Goal: Task Accomplishment & Management: Manage account settings

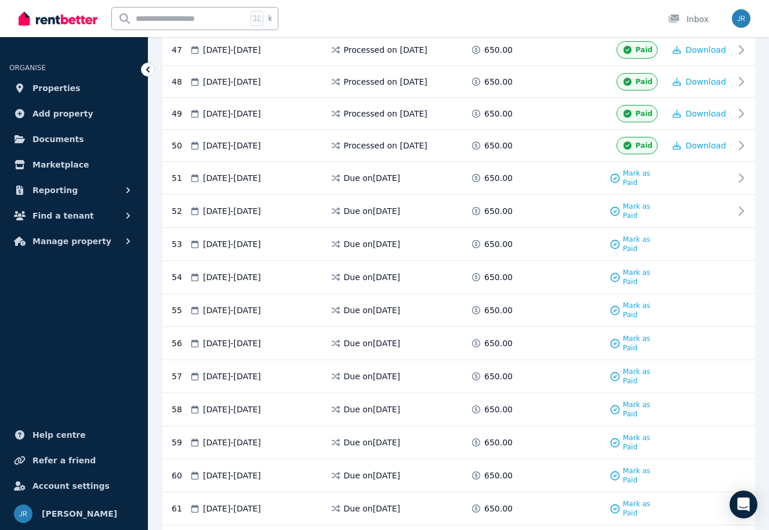
scroll to position [1713, 0]
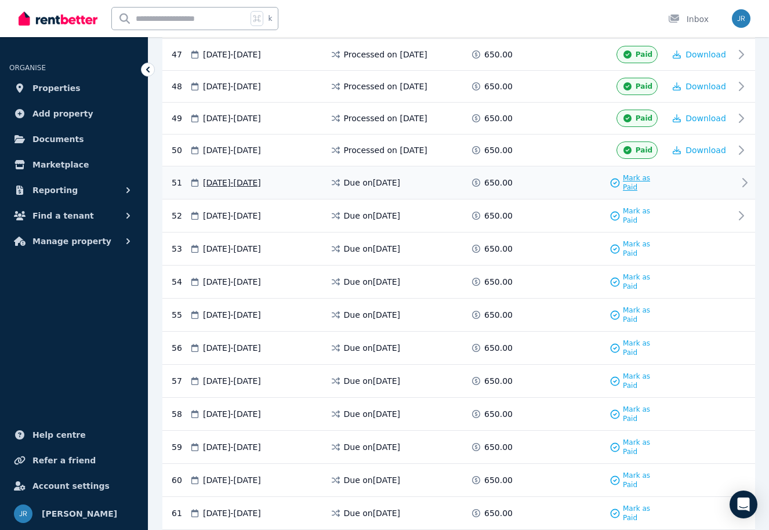
click at [628, 191] on span "Mark as Paid" at bounding box center [644, 182] width 42 height 19
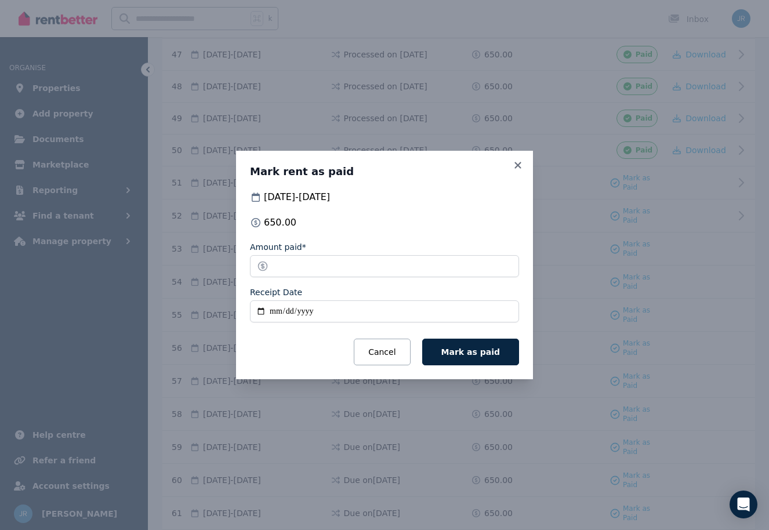
click at [275, 309] on input "Receipt Date" at bounding box center [384, 311] width 269 height 22
type input "**********"
click at [497, 353] on span "Mark as paid" at bounding box center [470, 351] width 59 height 9
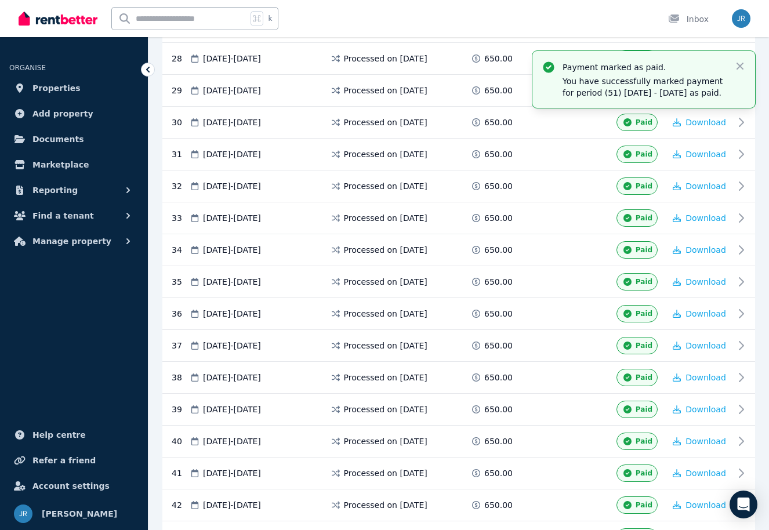
scroll to position [1097, 0]
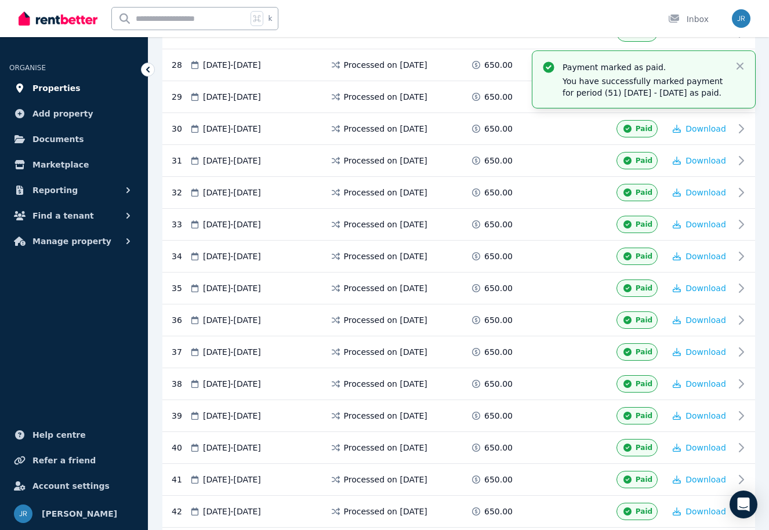
click at [58, 85] on span "Properties" at bounding box center [56, 88] width 48 height 14
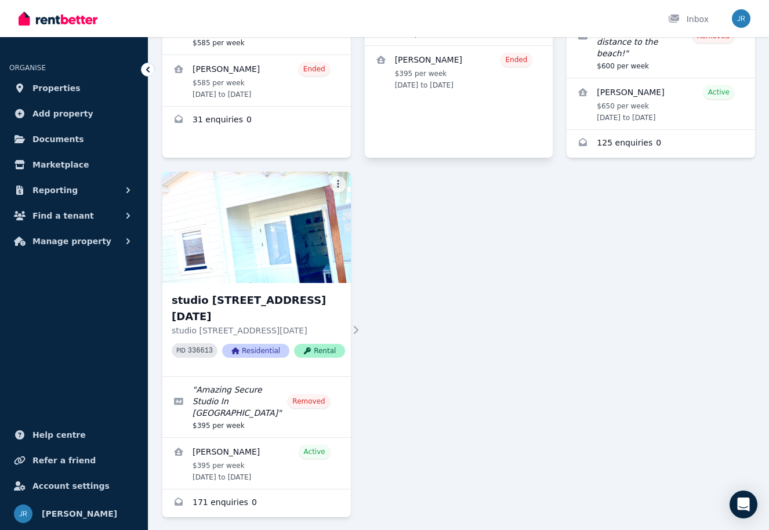
scroll to position [310, 0]
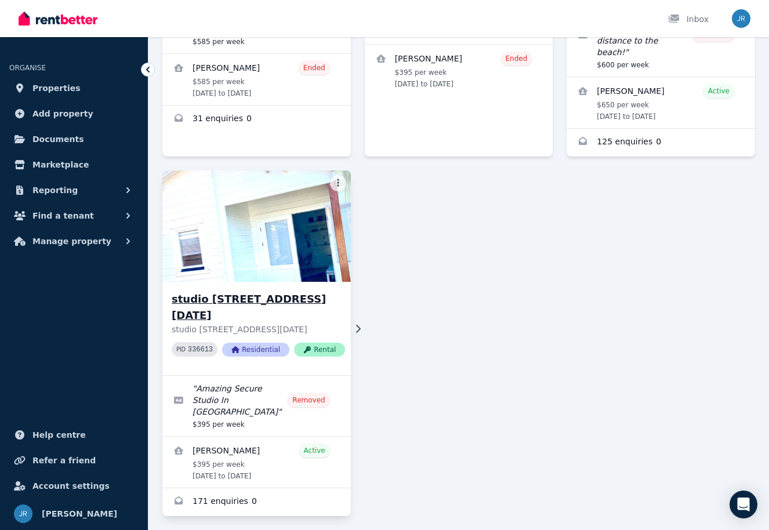
click at [249, 291] on h3 "studio 5/5 Pola Place, Waikiki" at bounding box center [258, 307] width 173 height 32
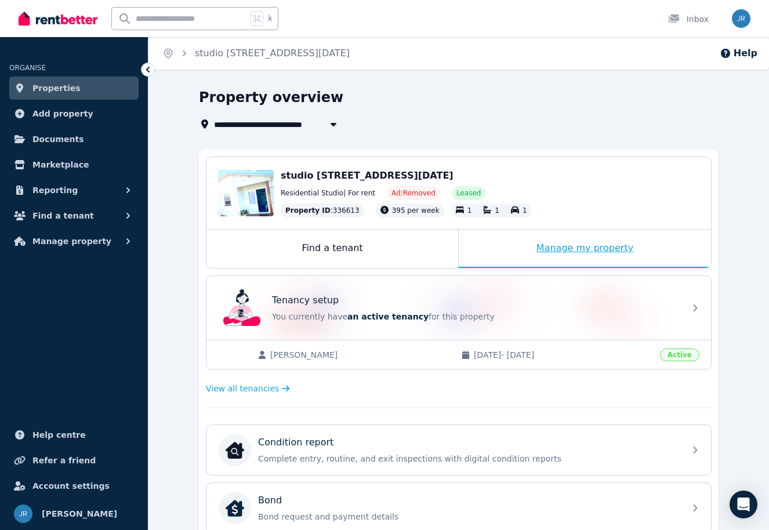
click at [543, 249] on div "Manage my property" at bounding box center [584, 249] width 252 height 38
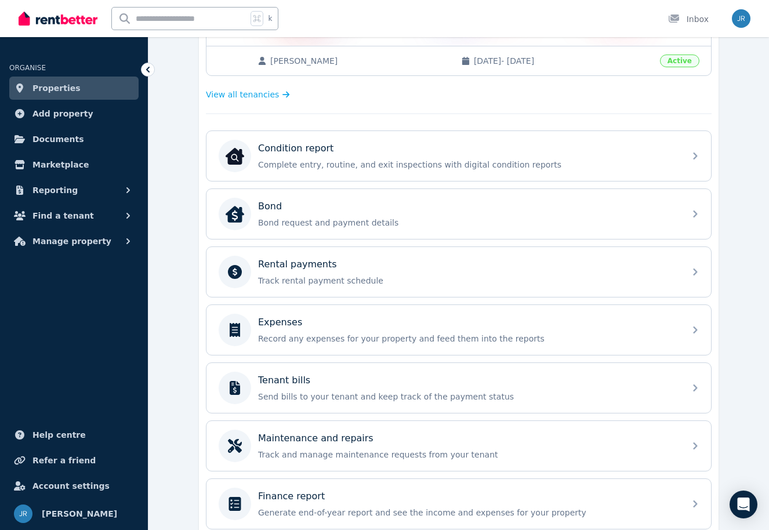
scroll to position [301, 0]
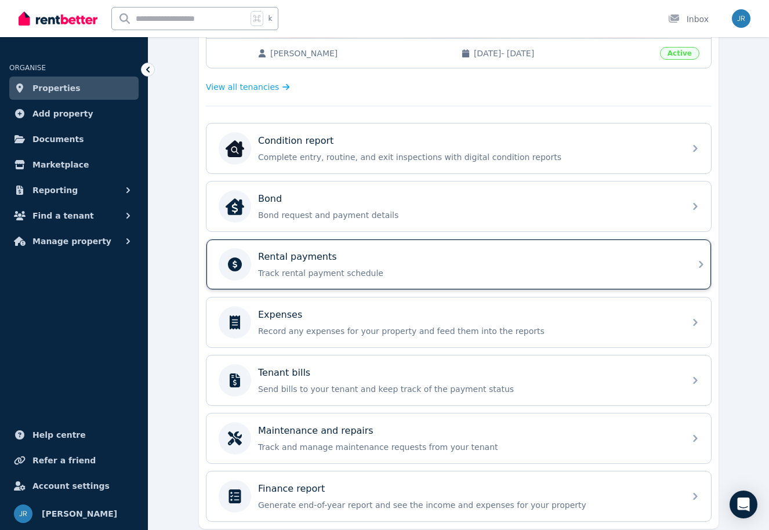
click at [299, 256] on p "Rental payments" at bounding box center [297, 257] width 79 height 14
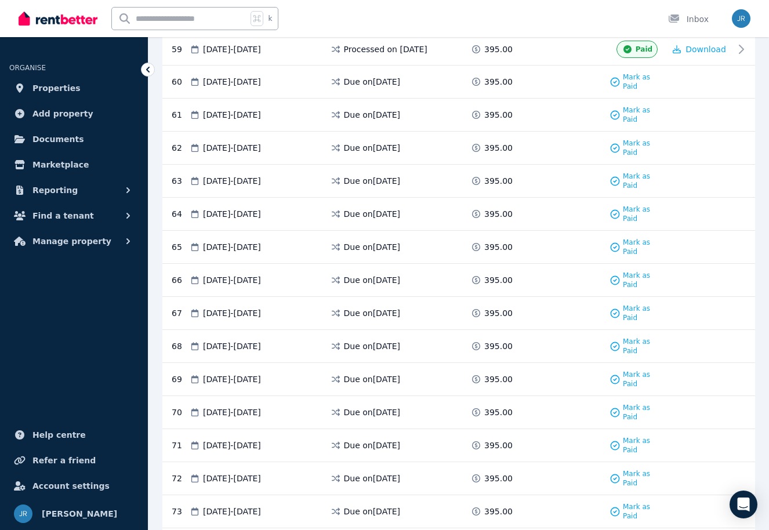
scroll to position [1956, 0]
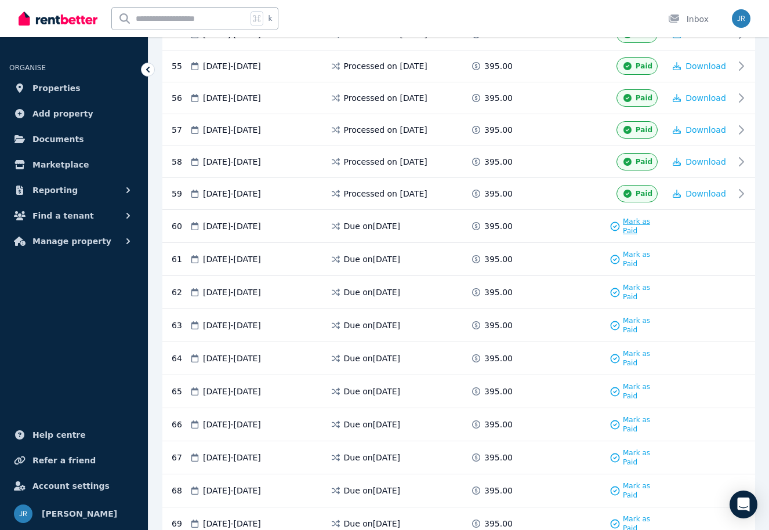
click at [626, 235] on span "Mark as Paid" at bounding box center [644, 226] width 42 height 19
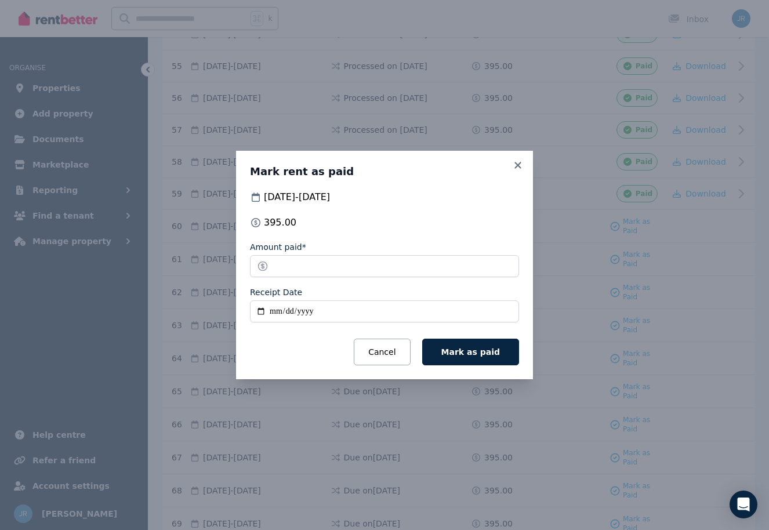
click at [275, 310] on input "Receipt Date" at bounding box center [384, 311] width 269 height 22
type input "**********"
click at [468, 352] on span "Mark as paid" at bounding box center [470, 351] width 59 height 9
